Goal: Find specific page/section: Find specific page/section

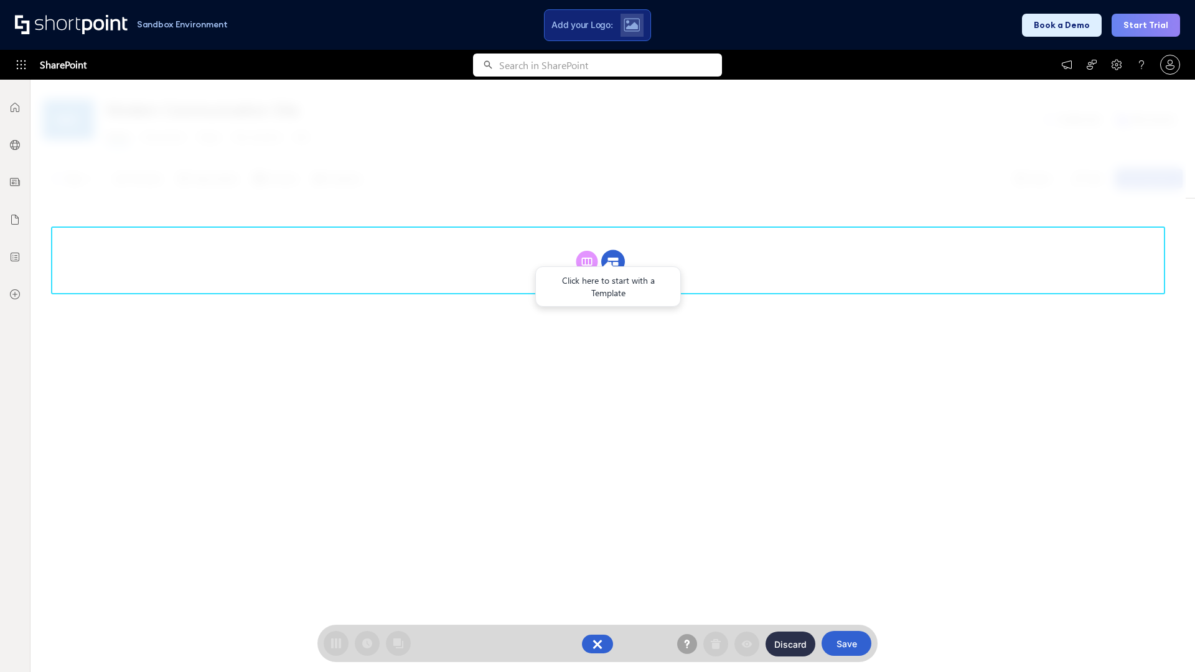
click at [613, 261] on circle at bounding box center [613, 262] width 24 height 24
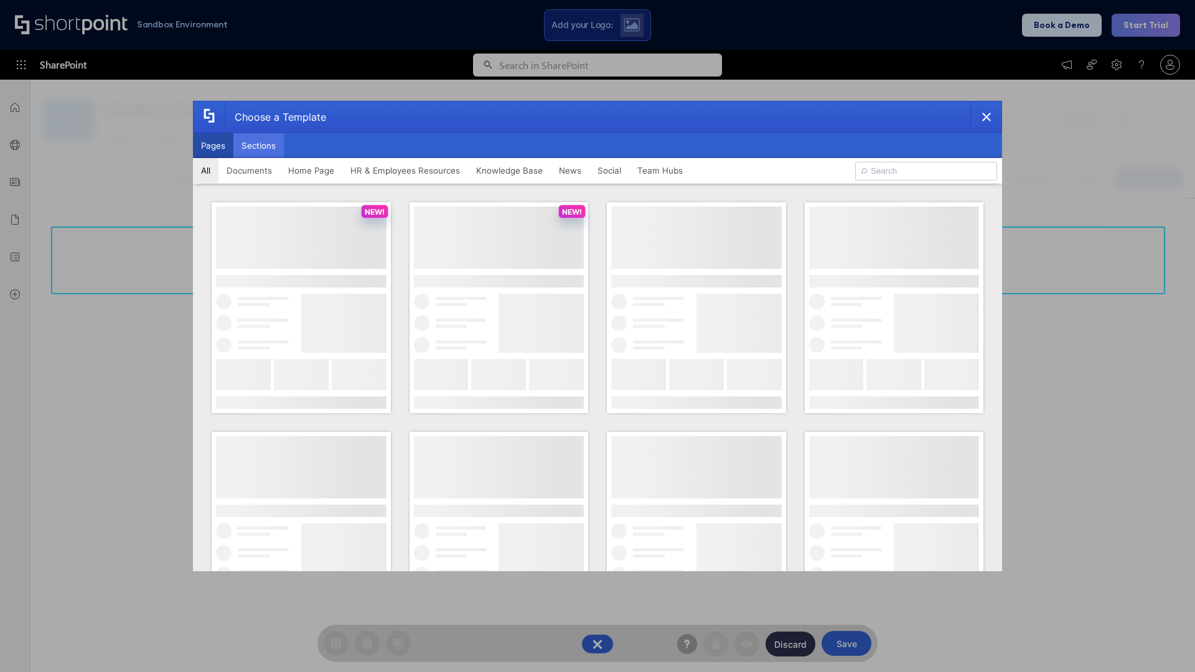
click at [258, 146] on button "Sections" at bounding box center [258, 145] width 50 height 25
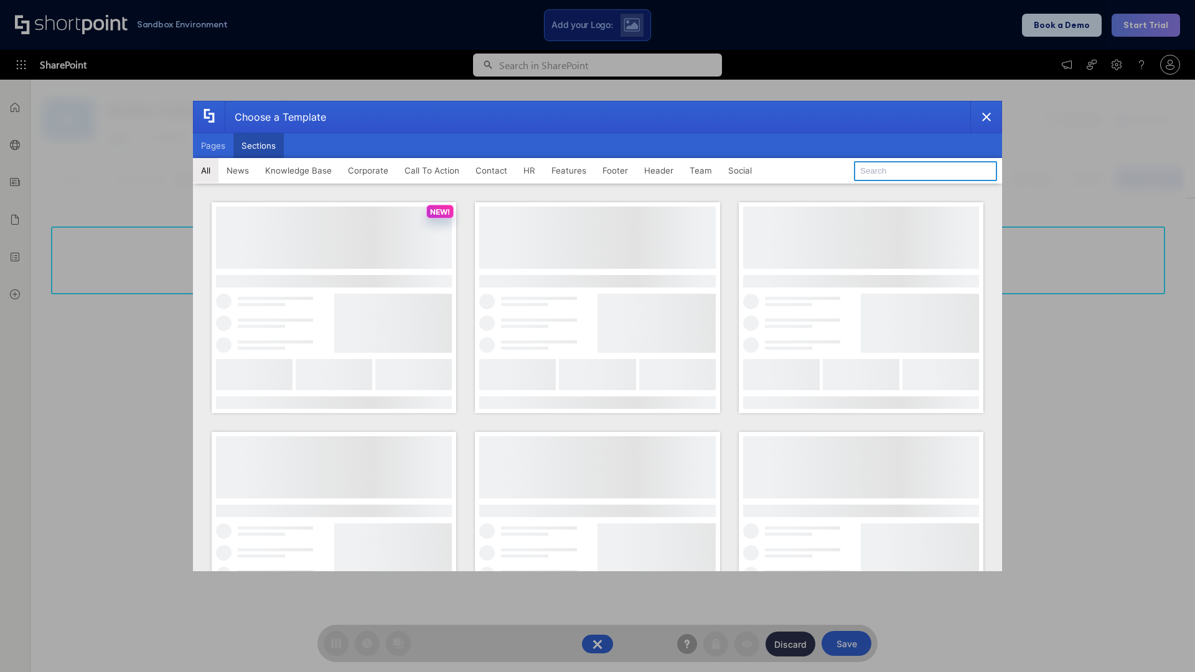
type input "Features Kit 5"
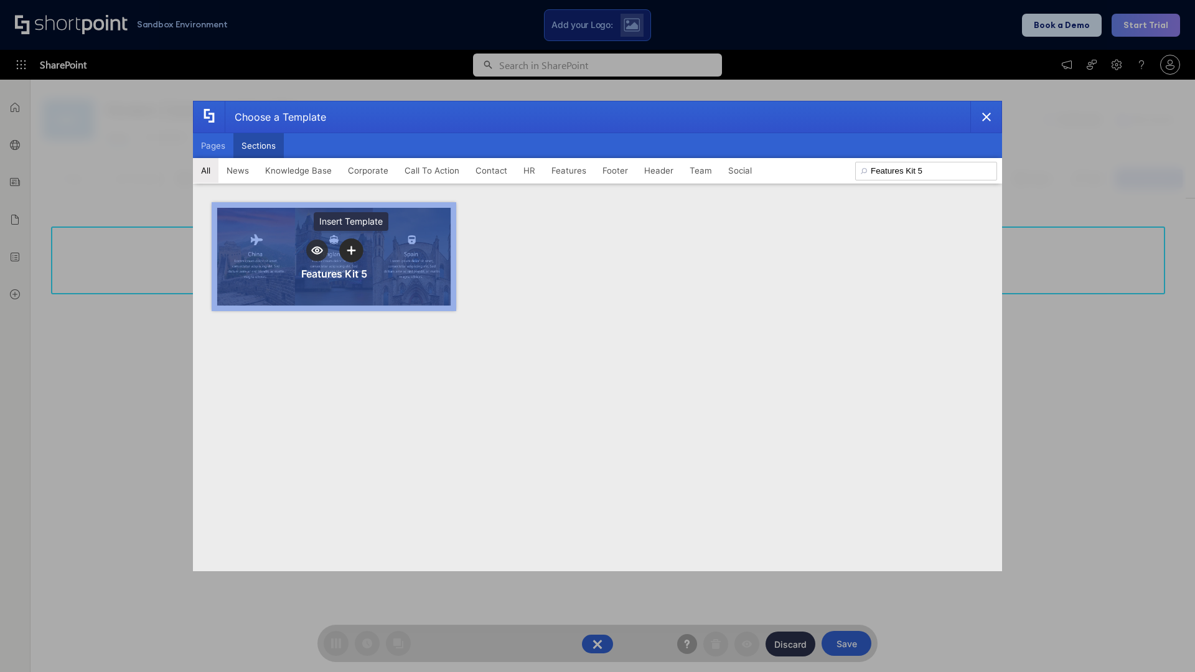
click at [351, 250] on icon "template selector" at bounding box center [351, 250] width 9 height 9
